Goal: Information Seeking & Learning: Stay updated

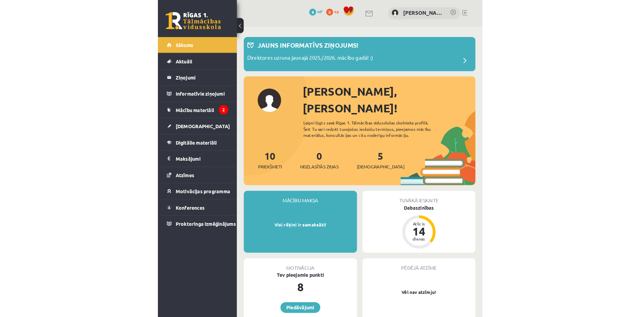
scroll to position [571, 0]
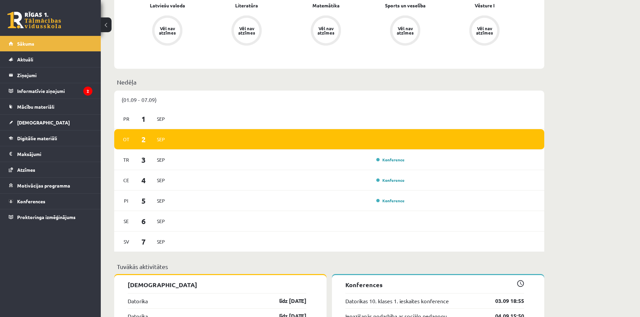
scroll to position [325, 0]
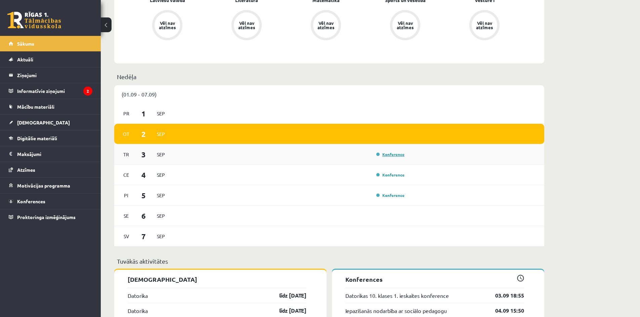
click at [314, 154] on link "Konference" at bounding box center [390, 154] width 28 height 5
click at [314, 157] on link "Konference" at bounding box center [390, 154] width 28 height 5
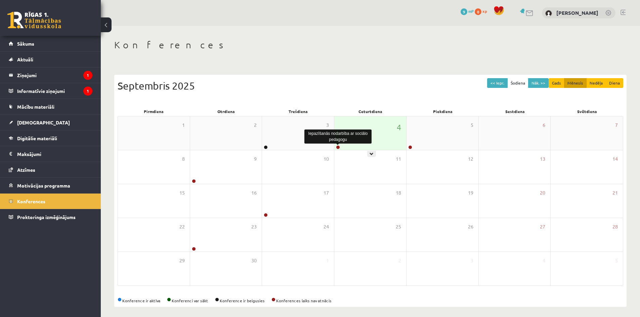
click at [338, 147] on div at bounding box center [337, 147] width 6 height 5
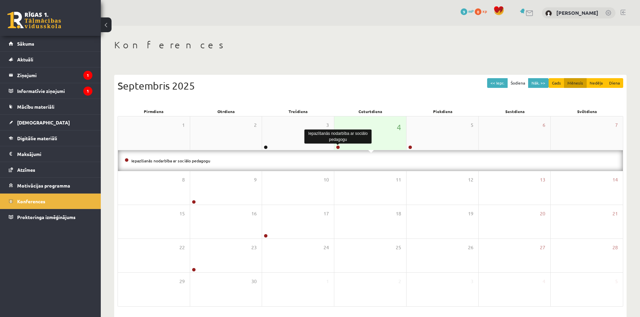
click at [337, 146] on link at bounding box center [338, 147] width 4 height 4
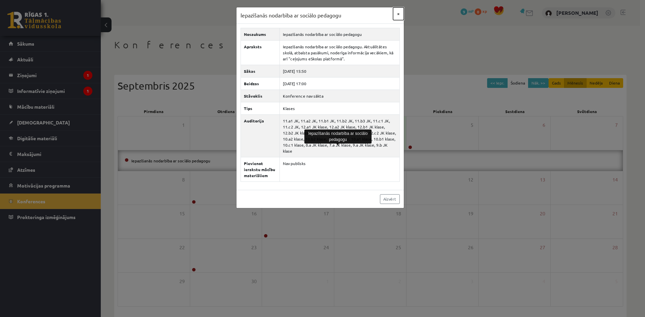
click at [397, 13] on button "×" at bounding box center [398, 13] width 11 height 13
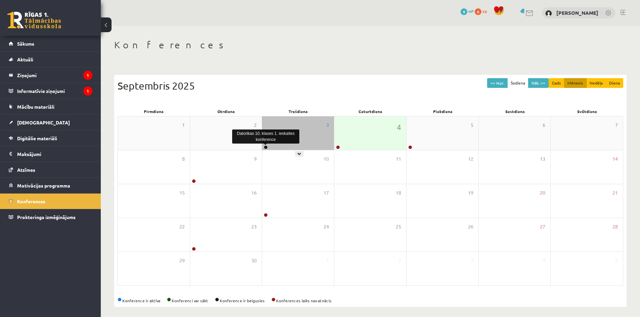
drag, startPoint x: 274, startPoint y: 145, endPoint x: 291, endPoint y: 148, distance: 16.7
click at [291, 148] on div "3" at bounding box center [298, 134] width 72 height 34
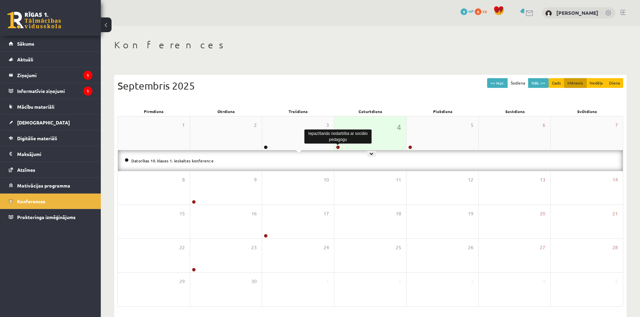
click at [336, 146] on div at bounding box center [337, 147] width 6 height 5
click at [336, 145] on body "0 Dāvanas 9 mP 0 xp Kristers Raginskis Sākums Aktuāli Kā mācīties eSKOLĀ Kontak…" at bounding box center [320, 158] width 640 height 317
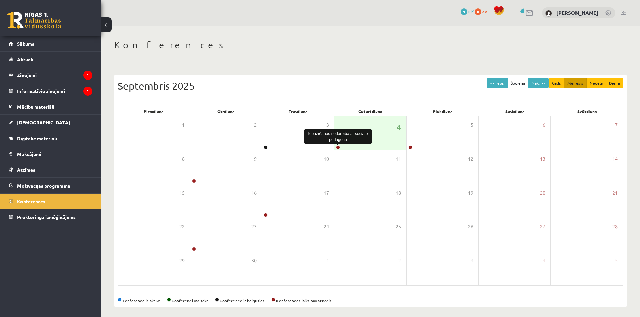
click at [335, 144] on div "Iepazīšanās nodarbība ar sociālo pedagogu" at bounding box center [337, 136] width 67 height 17
click at [337, 147] on link at bounding box center [338, 147] width 4 height 4
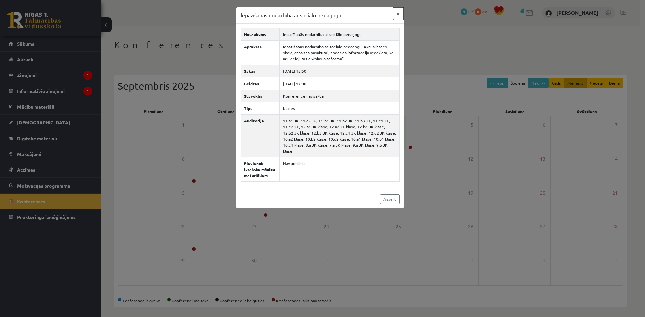
click at [399, 15] on button "×" at bounding box center [398, 13] width 11 height 13
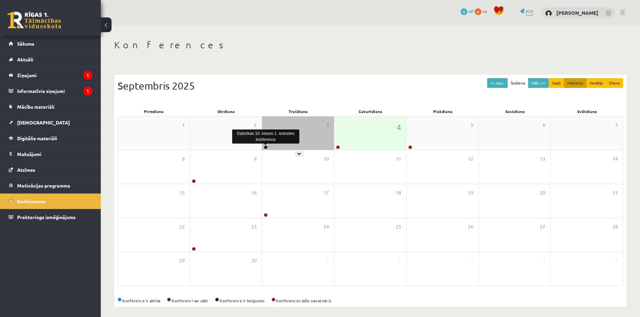
drag, startPoint x: 291, startPoint y: 141, endPoint x: 265, endPoint y: 148, distance: 27.1
click at [265, 148] on div "3" at bounding box center [298, 134] width 72 height 34
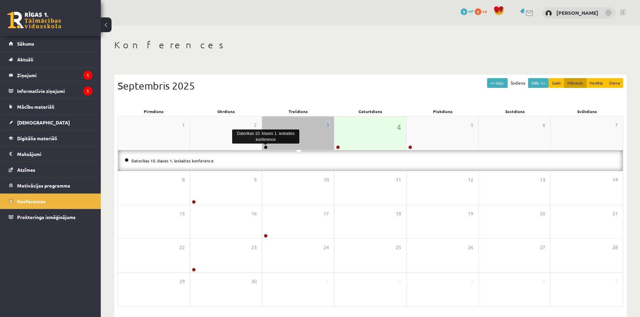
click at [265, 148] on link at bounding box center [266, 147] width 4 height 4
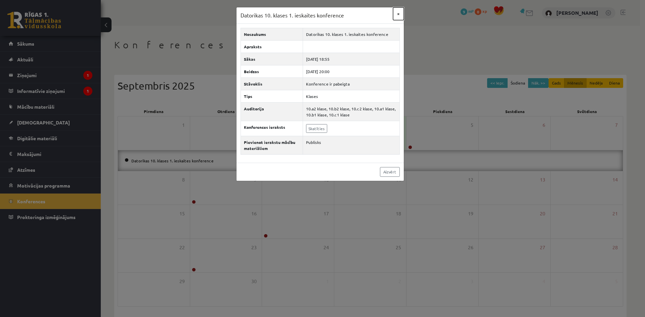
click at [399, 14] on button "×" at bounding box center [398, 13] width 11 height 13
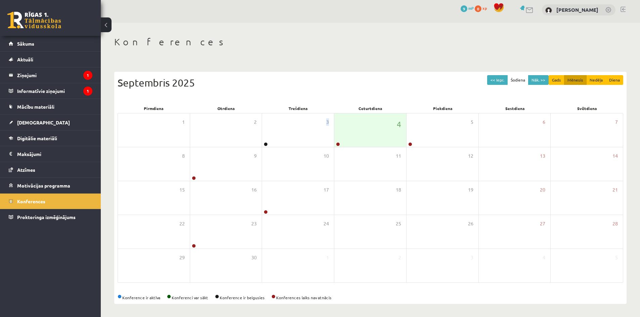
scroll to position [4, 0]
click at [71, 75] on legend "Ziņojumi 1" at bounding box center [54, 75] width 75 height 15
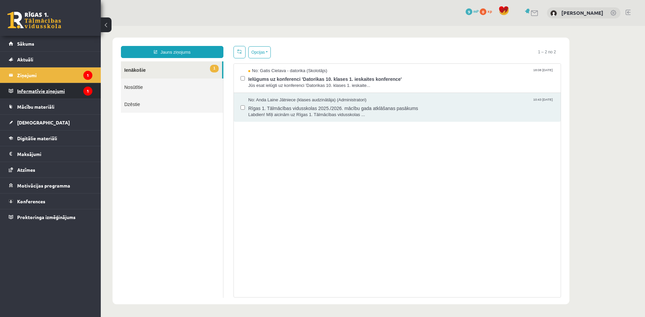
click at [38, 93] on legend "Informatīvie ziņojumi 1" at bounding box center [54, 90] width 75 height 15
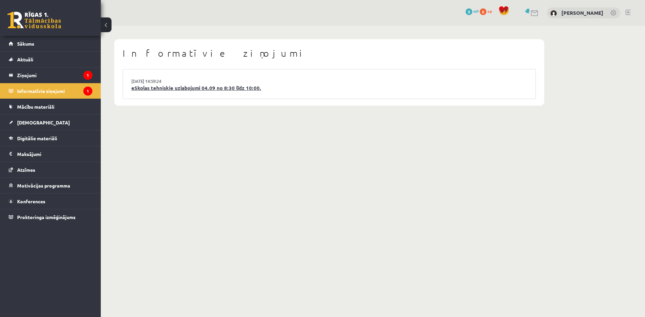
click at [208, 87] on link "eSkolas tehniskie uzlabojumi 04.09 no 8:30 līdz 10:00." at bounding box center [329, 88] width 396 height 8
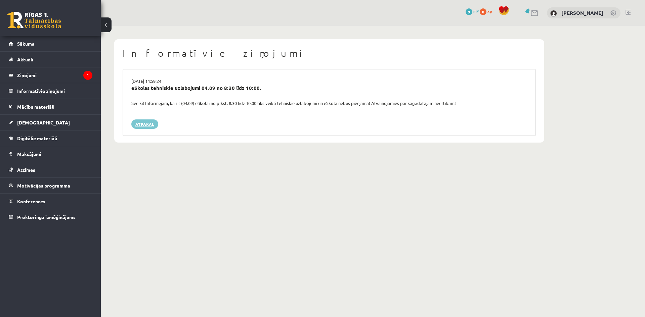
click at [151, 120] on link "Atpakaļ" at bounding box center [144, 124] width 27 height 9
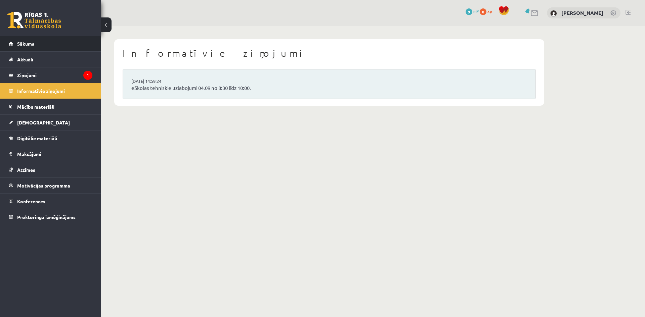
click at [83, 47] on link "Sākums" at bounding box center [51, 43] width 84 height 15
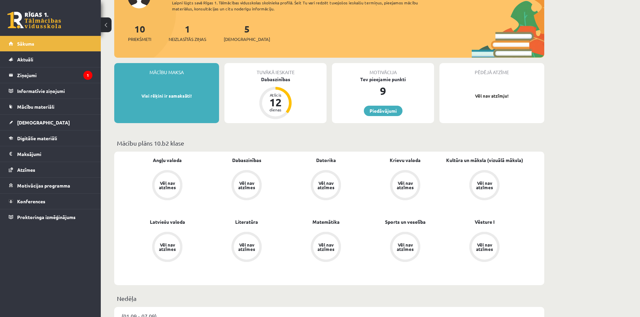
scroll to position [52, 0]
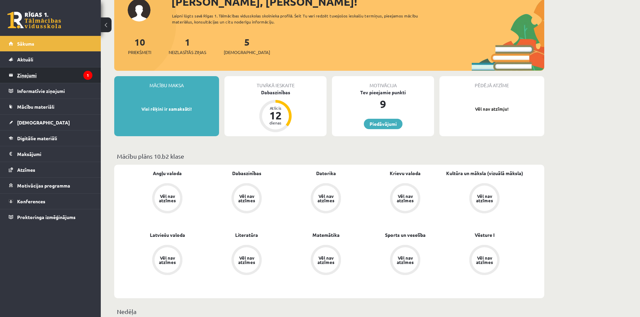
click at [26, 72] on legend "Ziņojumi 1" at bounding box center [54, 75] width 75 height 15
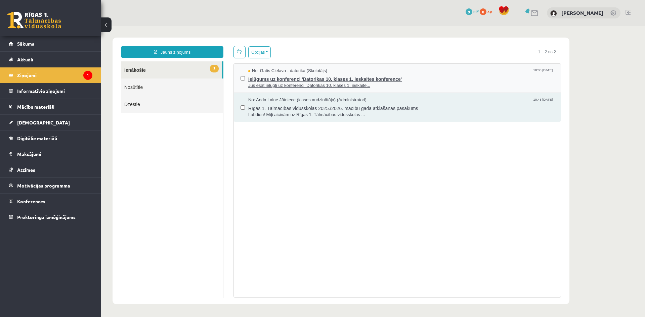
click at [291, 78] on span "Ielūgums uz konferenci 'Datorikas 10. klases 1. ieskaites konference'" at bounding box center [401, 78] width 306 height 8
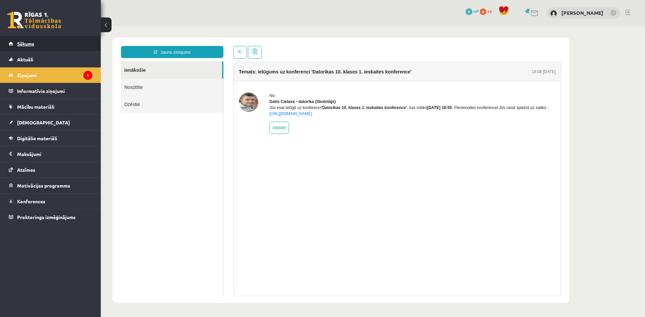
click at [43, 40] on link "Sākums" at bounding box center [51, 43] width 84 height 15
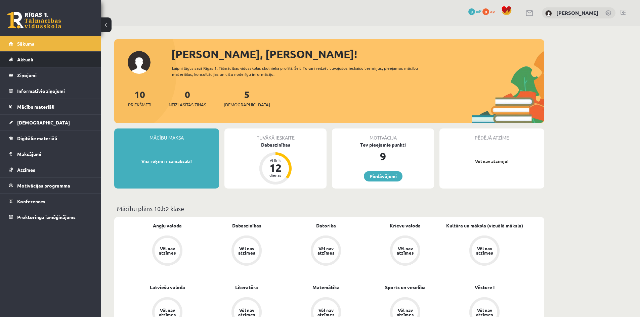
click at [40, 59] on link "Aktuāli" at bounding box center [51, 59] width 84 height 15
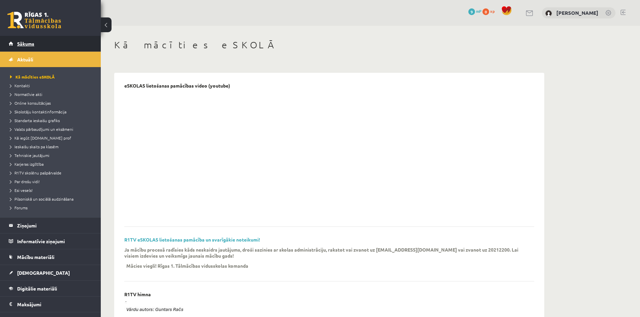
click at [40, 44] on link "Sākums" at bounding box center [51, 43] width 84 height 15
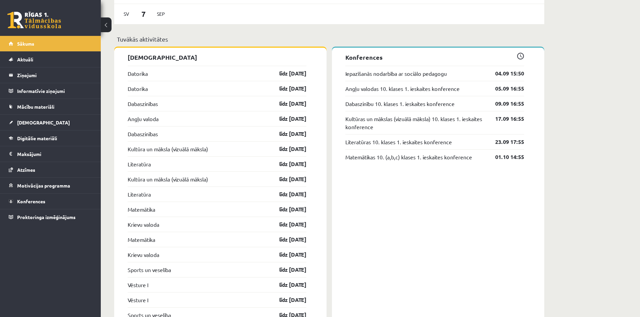
scroll to position [571, 0]
